Goal: Transaction & Acquisition: Purchase product/service

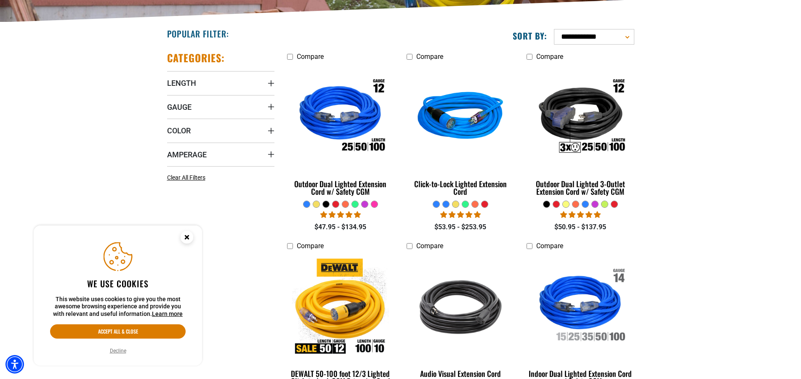
scroll to position [215, 0]
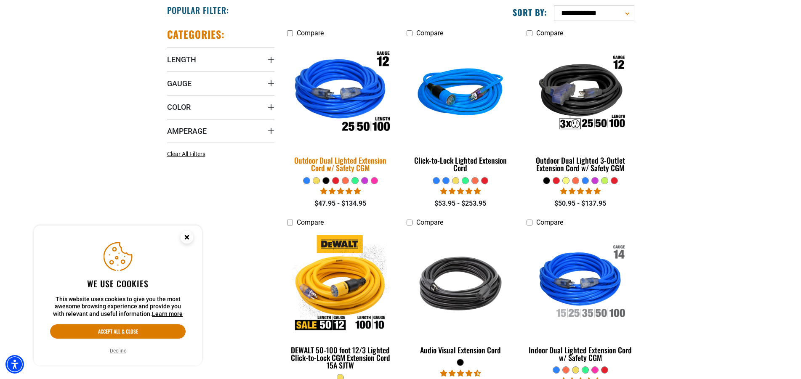
click at [368, 117] on img at bounding box center [341, 94] width 118 height 108
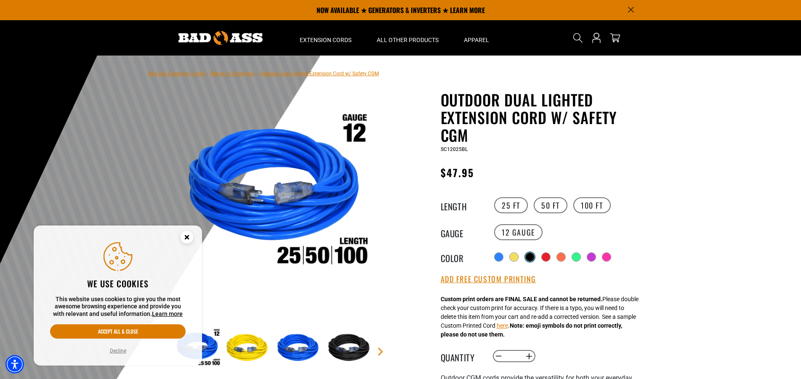
click at [532, 254] on div at bounding box center [530, 257] width 8 height 8
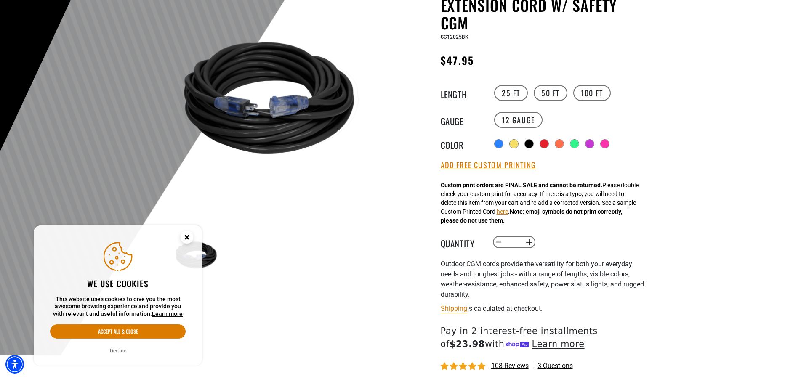
scroll to position [129, 0]
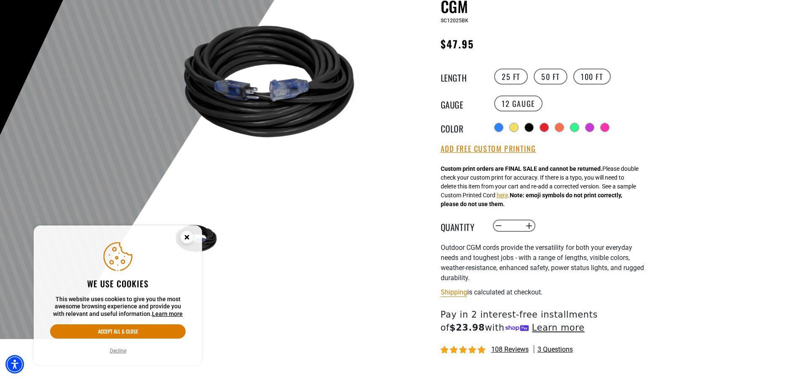
click at [185, 236] on circle "Close this option" at bounding box center [187, 237] width 13 height 13
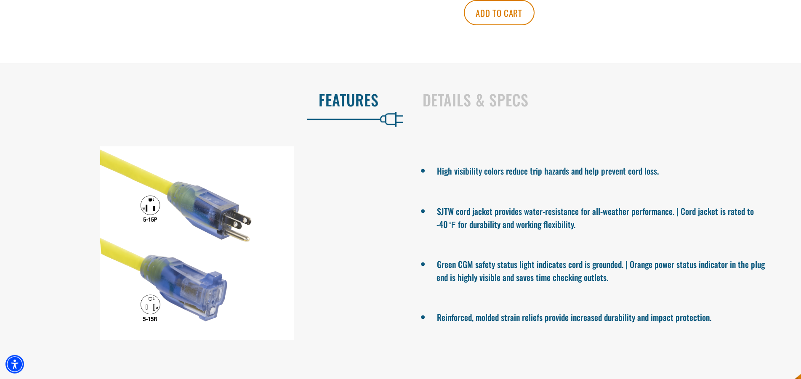
scroll to position [515, 0]
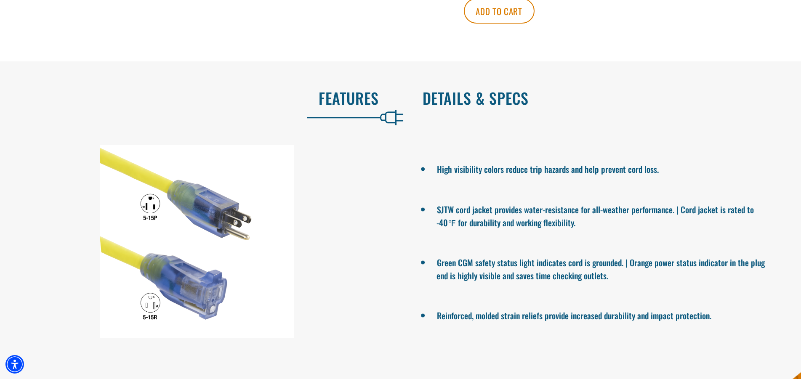
click at [477, 107] on h2 "Details & Specs" at bounding box center [603, 98] width 361 height 18
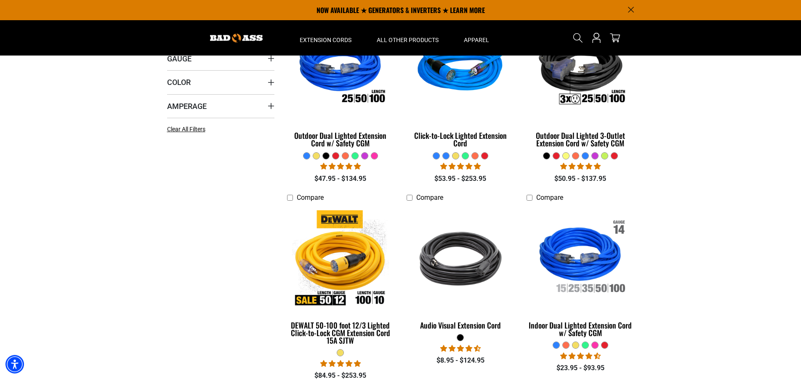
scroll to position [215, 0]
